Goal: Information Seeking & Learning: Learn about a topic

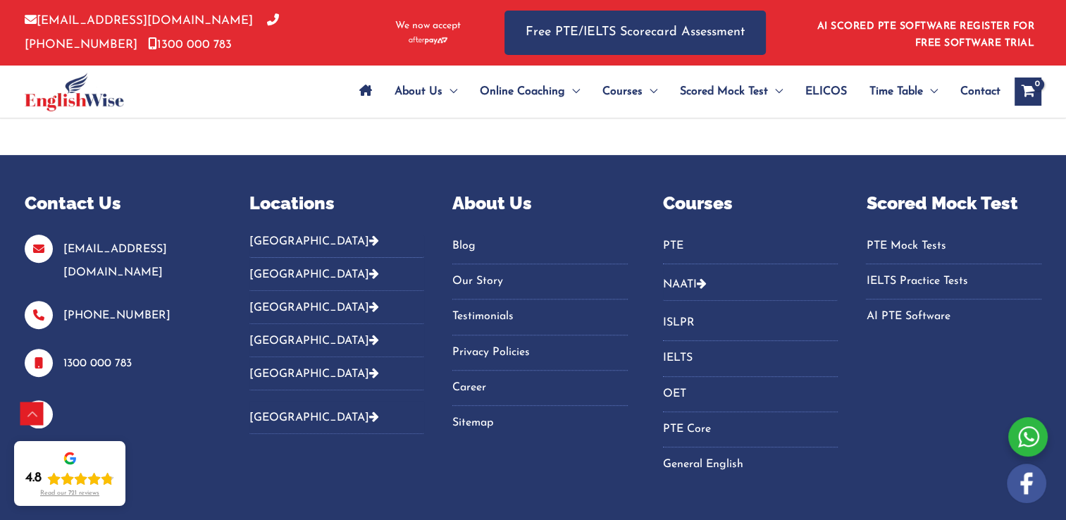
scroll to position [5708, 0]
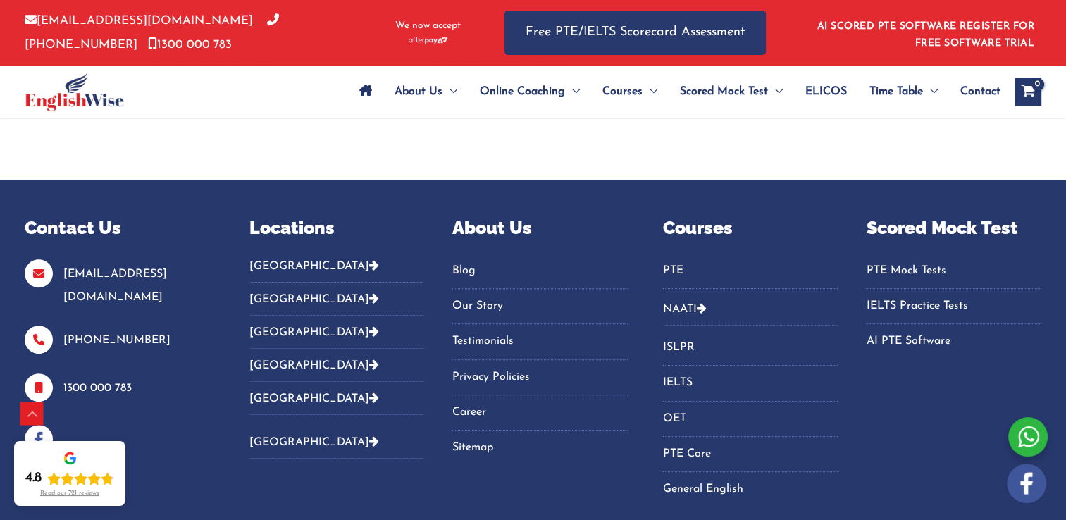
click at [686, 304] on link "NAATI" at bounding box center [680, 309] width 34 height 11
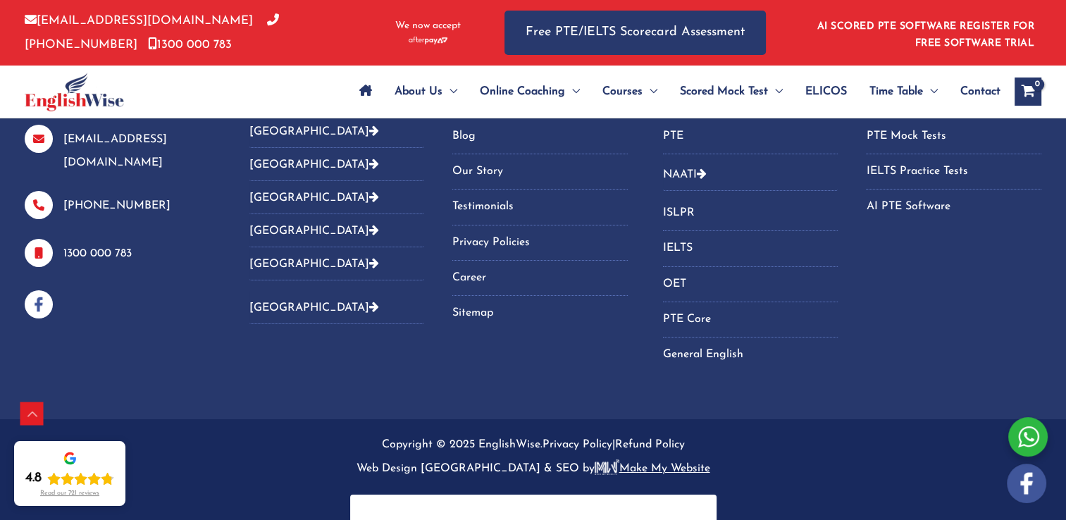
scroll to position [4799, 0]
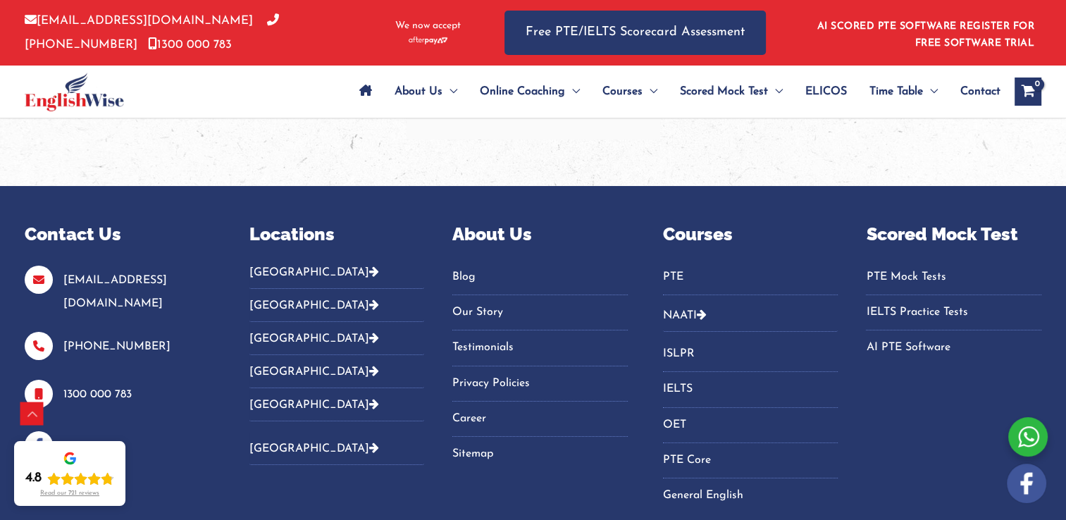
click at [680, 310] on link "NAATI" at bounding box center [680, 315] width 34 height 11
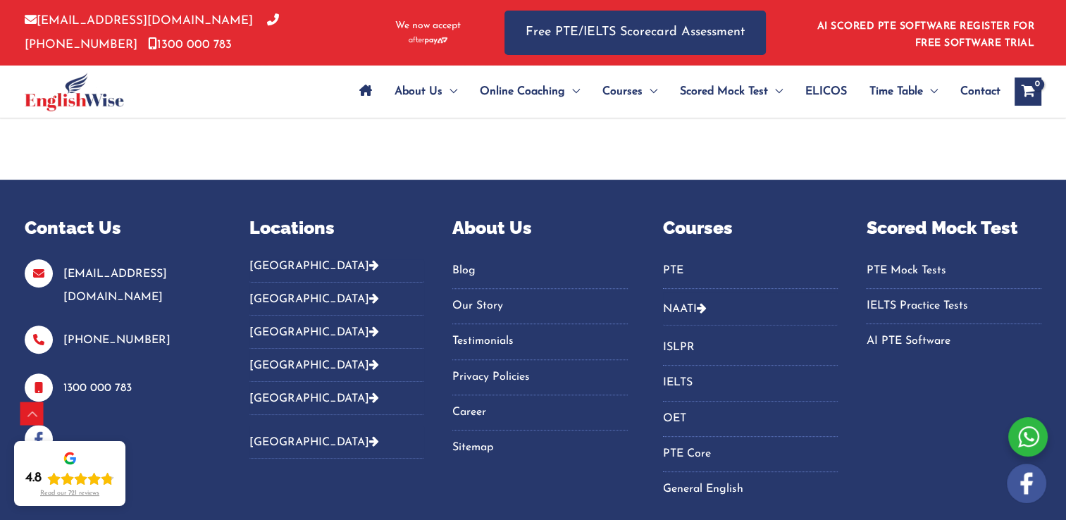
click at [481, 401] on link "Career" at bounding box center [539, 412] width 175 height 23
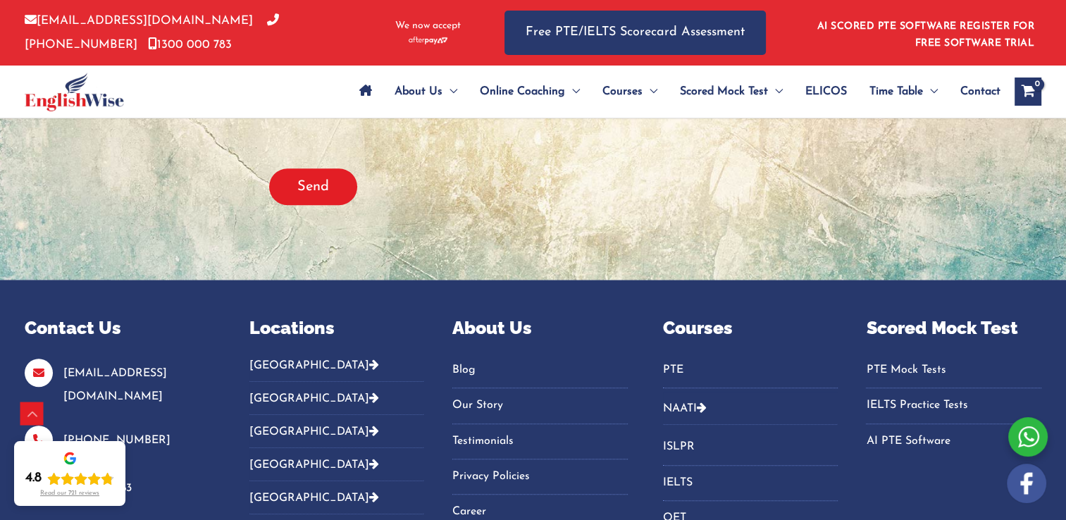
scroll to position [1057, 0]
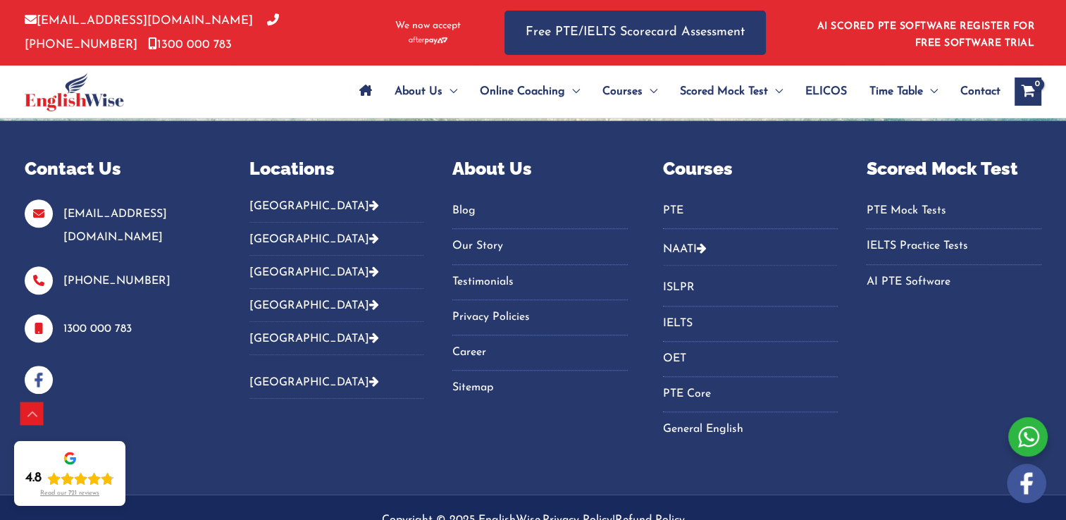
click at [703, 247] on icon "Footer Widget 4" at bounding box center [702, 247] width 10 height 11
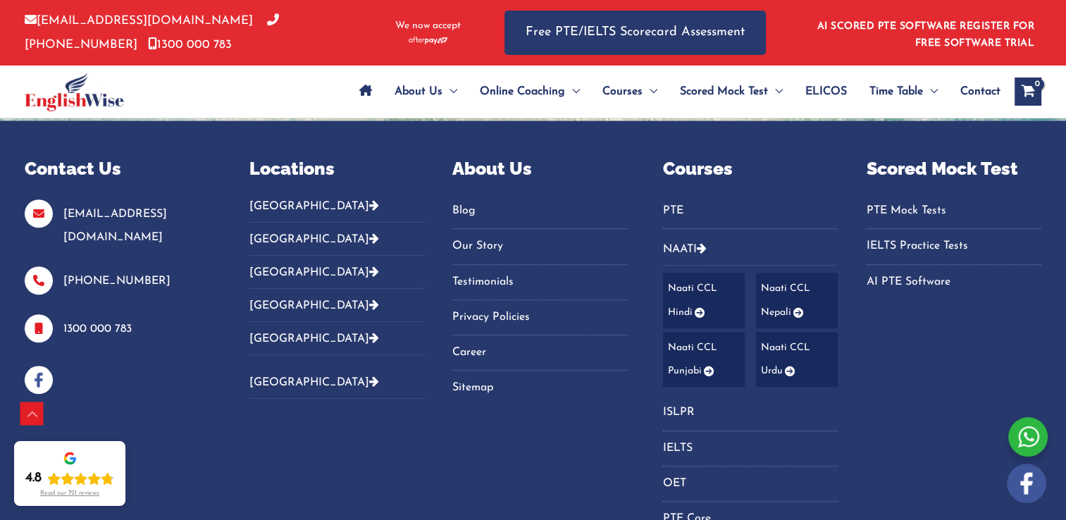
click at [941, 342] on div "Courses PTE NAATI Naati CCL Hindi Naati CCL Punjabi Naati CCL Nepali Naati CCL …" at bounding box center [852, 373] width 378 height 435
